Goal: Transaction & Acquisition: Download file/media

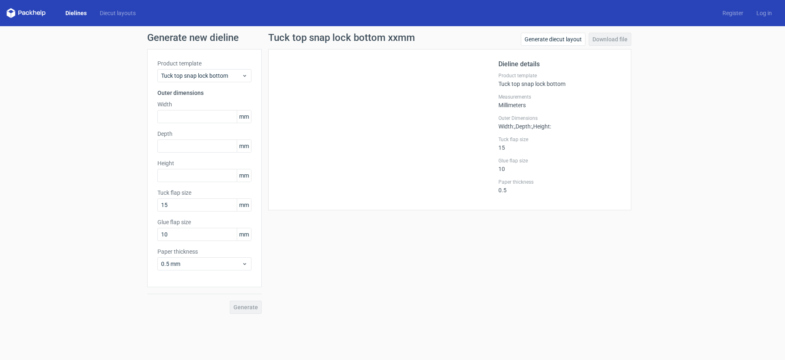
click at [76, 13] on link "Dielines" at bounding box center [76, 13] width 34 height 8
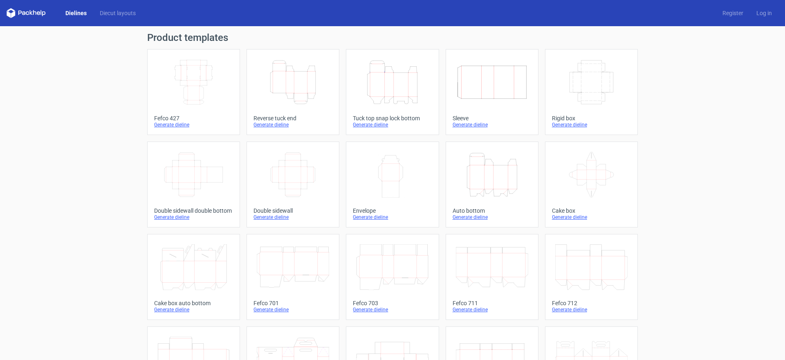
click at [275, 99] on icon "Height Depth Width" at bounding box center [293, 82] width 72 height 46
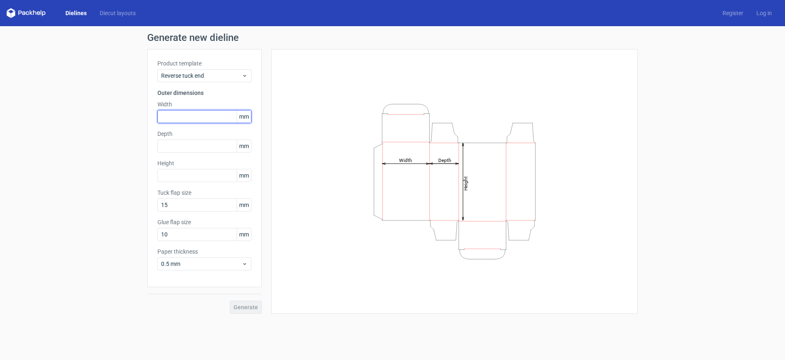
click at [190, 113] on input "text" at bounding box center [204, 116] width 94 height 13
type input "30"
type input "80"
type input "10"
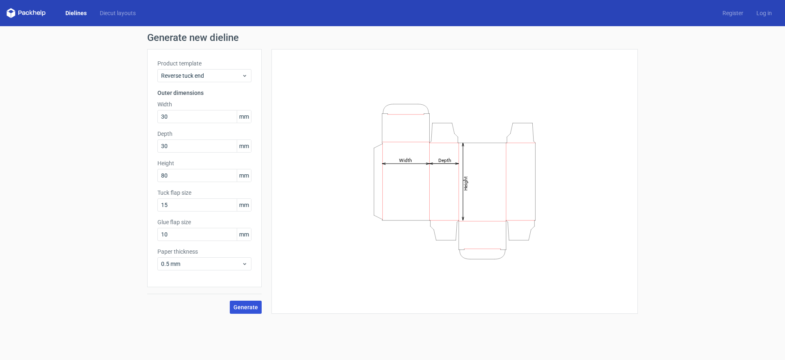
click at [250, 304] on span "Generate" at bounding box center [245, 307] width 25 height 6
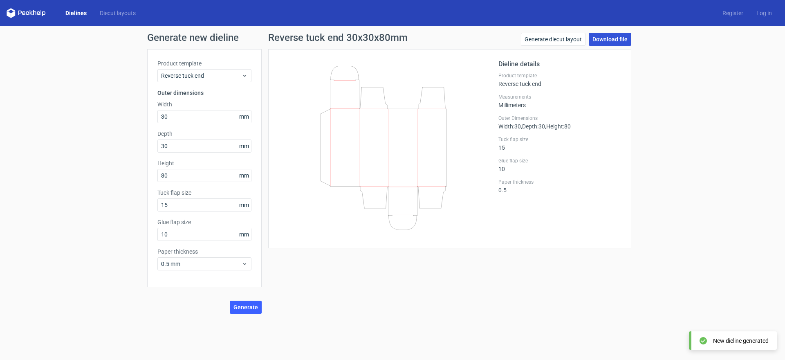
click at [616, 41] on link "Download file" at bounding box center [610, 39] width 43 height 13
